Goal: Check status

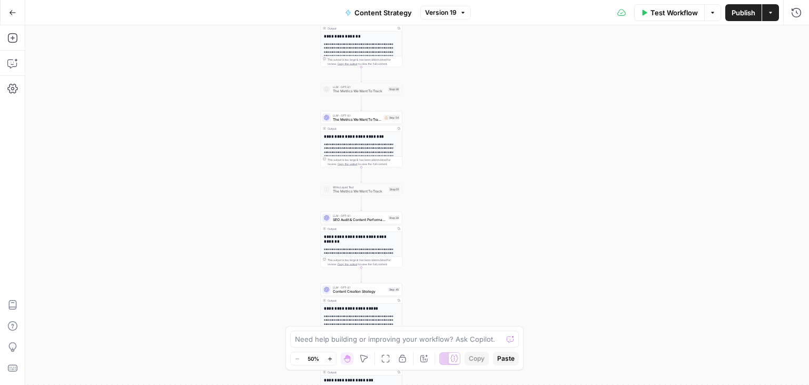
drag, startPoint x: 251, startPoint y: 157, endPoint x: 258, endPoint y: 153, distance: 8.0
click at [250, 100] on div "true false true false Workflow Set Inputs Inputs Workflow Workflow Step 7 Outpu…" at bounding box center [417, 204] width 784 height 359
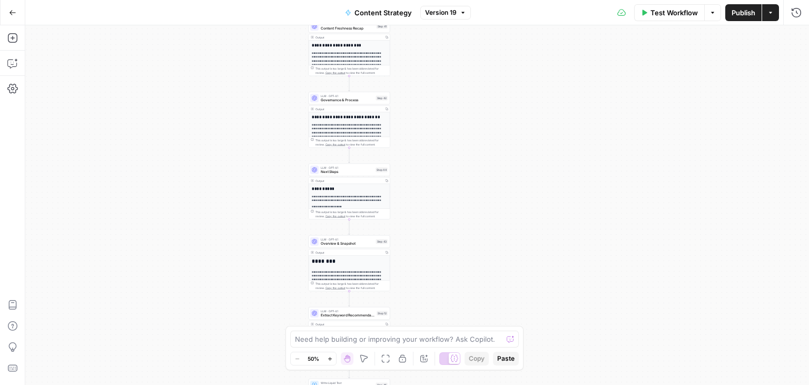
drag, startPoint x: 276, startPoint y: 102, endPoint x: 275, endPoint y: 113, distance: 11.6
click at [282, 55] on div "true false true false Workflow Set Inputs Inputs Workflow Workflow Step 7 Outpu…" at bounding box center [417, 204] width 784 height 359
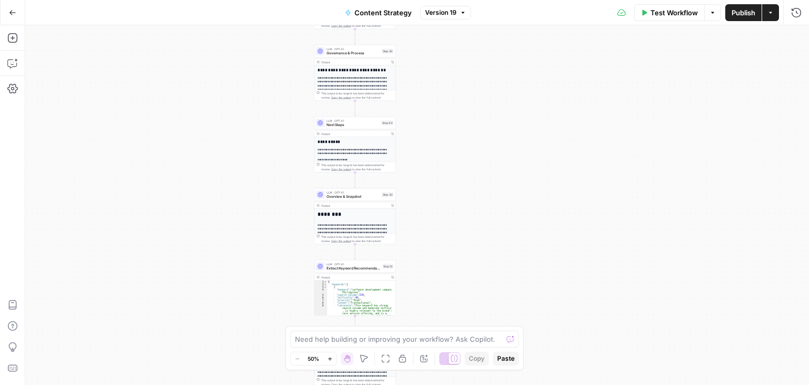
click at [268, 11] on div "Go Back Content Strategy Version 19 Test Workflow Options Publish Actions Run H…" at bounding box center [404, 192] width 809 height 385
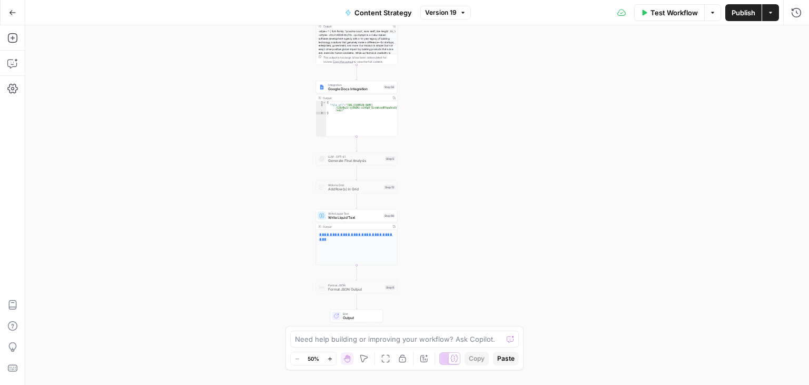
drag, startPoint x: 239, startPoint y: 249, endPoint x: 240, endPoint y: 77, distance: 171.2
click at [240, 77] on div "true false true false Workflow Set Inputs Inputs Workflow Workflow Step 7 Outpu…" at bounding box center [417, 204] width 784 height 359
click at [337, 233] on link "**********" at bounding box center [356, 236] width 74 height 8
click at [8, 9] on button "Go Back" at bounding box center [12, 12] width 19 height 19
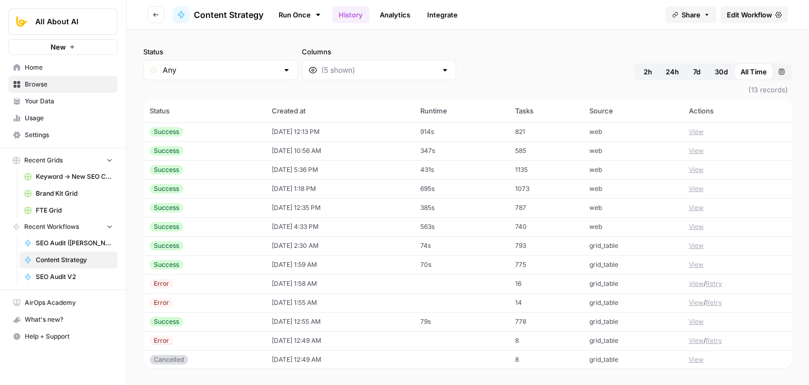
click at [292, 132] on td "[DATE] 12:13 PM" at bounding box center [339, 131] width 149 height 19
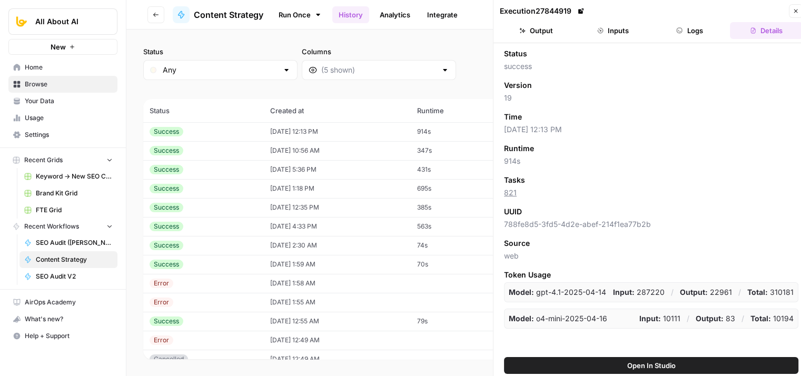
click at [685, 37] on button "Logs" at bounding box center [690, 30] width 73 height 17
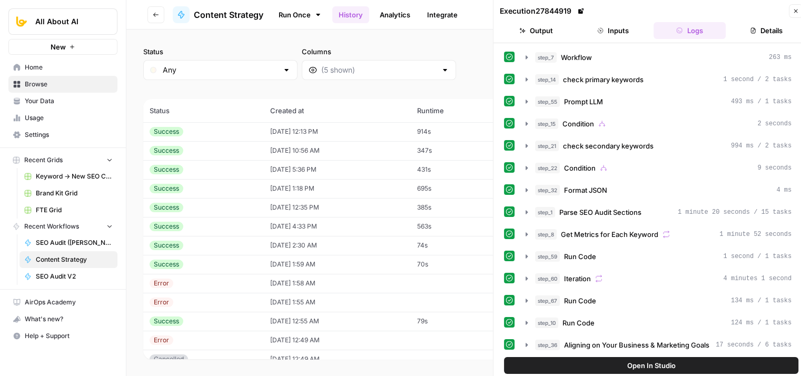
scroll to position [8, 0]
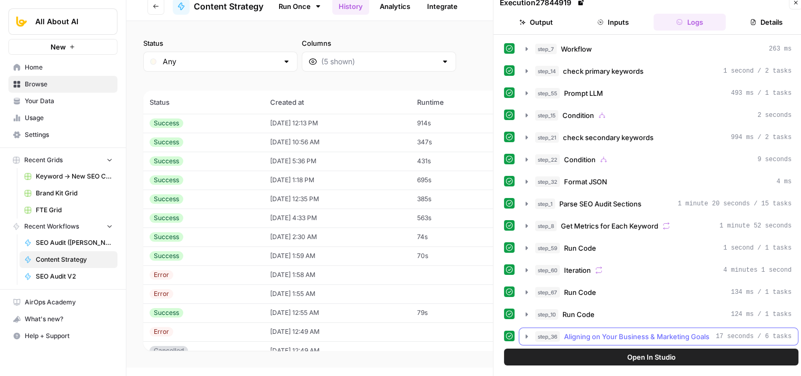
click at [638, 331] on span "Aligning on Your Business & Marketing Goals" at bounding box center [636, 336] width 145 height 11
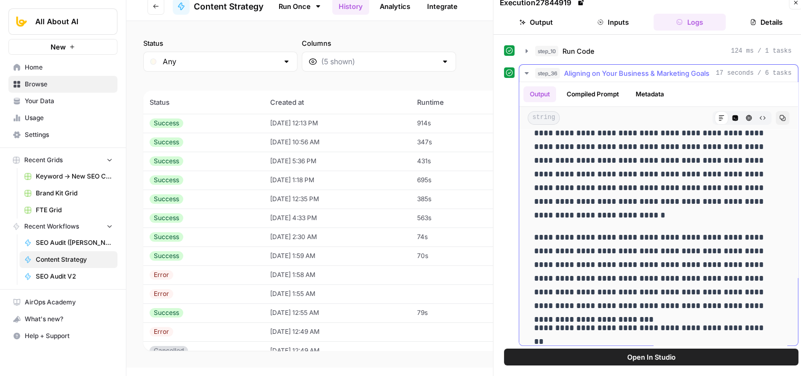
scroll to position [680, 0]
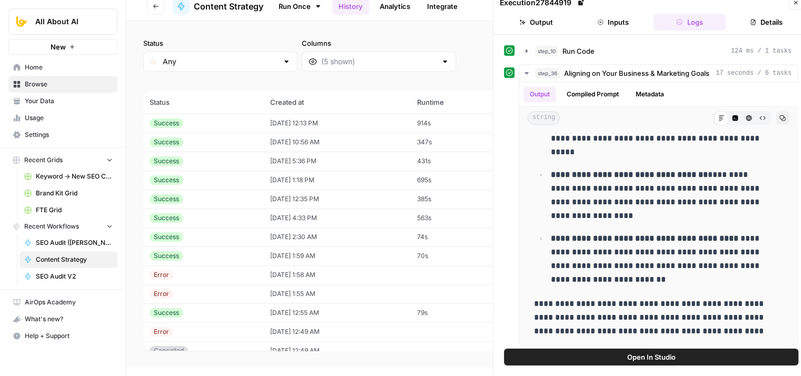
drag, startPoint x: 609, startPoint y: 150, endPoint x: 606, endPoint y: 345, distance: 194.9
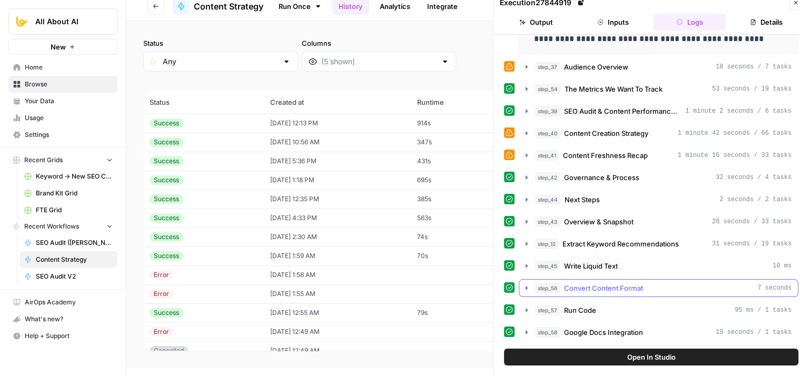
drag, startPoint x: 597, startPoint y: 228, endPoint x: 594, endPoint y: 321, distance: 93.3
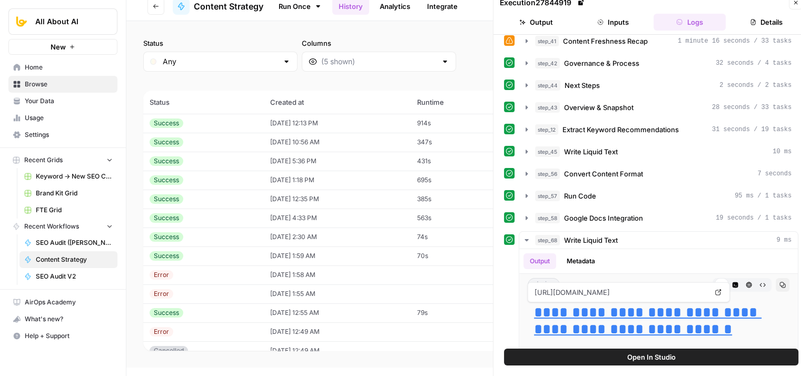
scroll to position [681, 0]
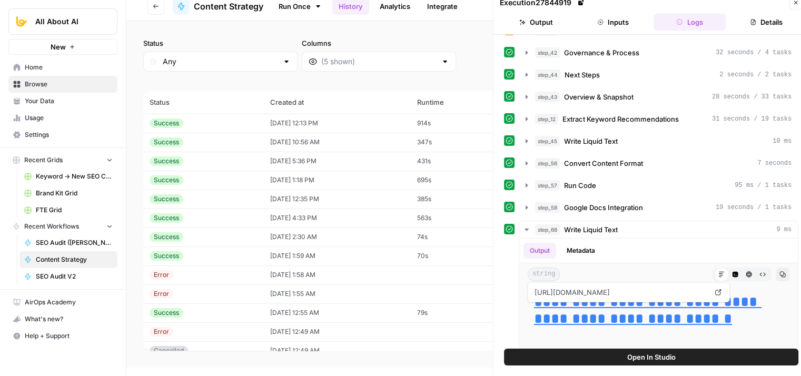
drag, startPoint x: 510, startPoint y: 299, endPoint x: 509, endPoint y: 346, distance: 46.9
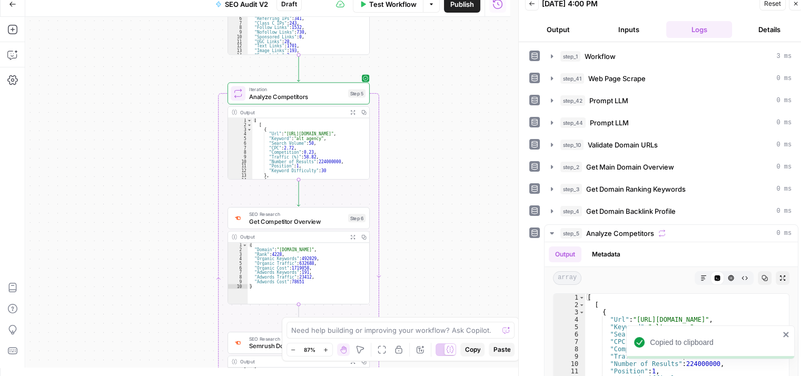
scroll to position [158, 0]
